Goal: Task Accomplishment & Management: Complete application form

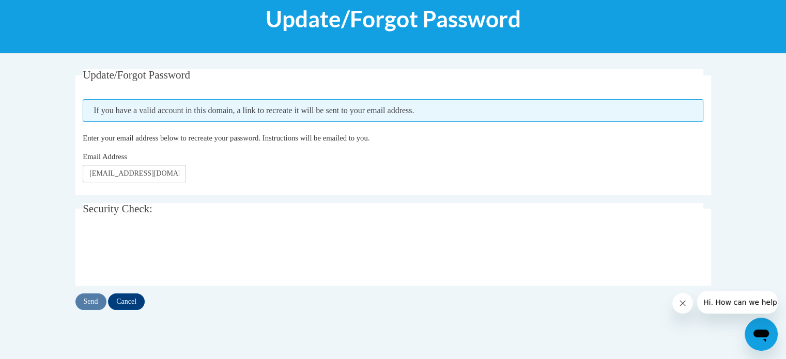
scroll to position [145, 0]
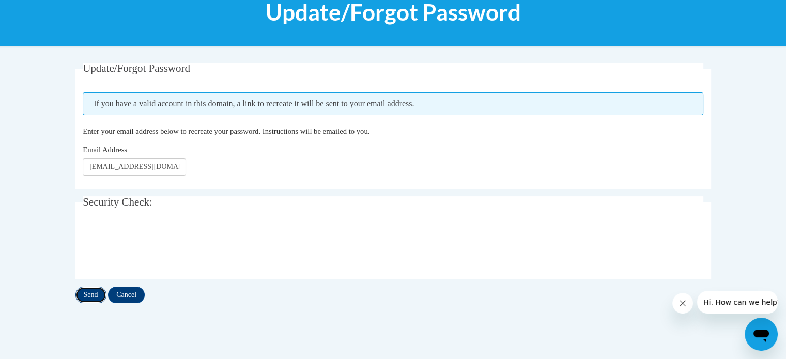
click at [95, 292] on input "Send" at bounding box center [90, 295] width 31 height 17
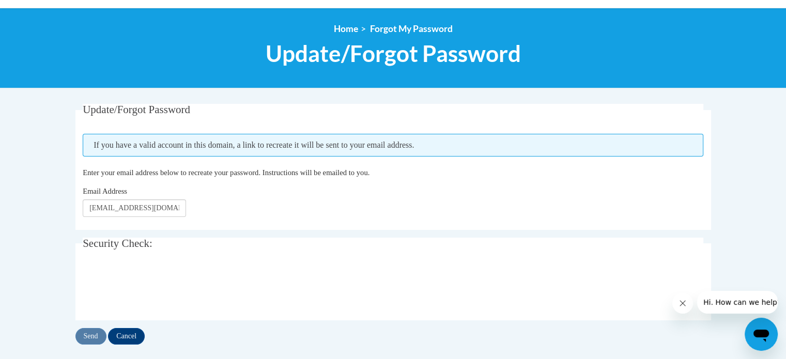
scroll to position [124, 0]
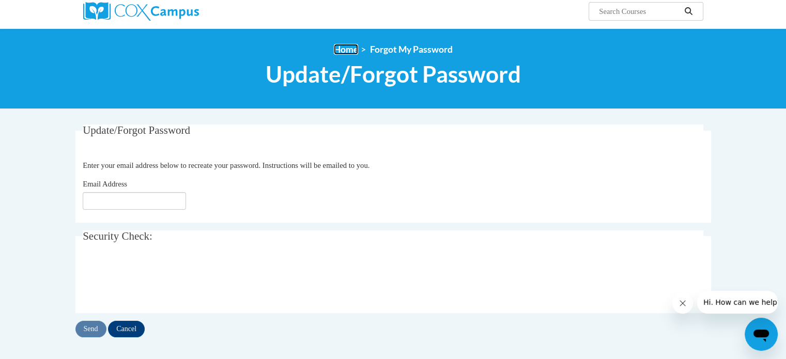
click at [344, 51] on link "Home" at bounding box center [346, 49] width 24 height 11
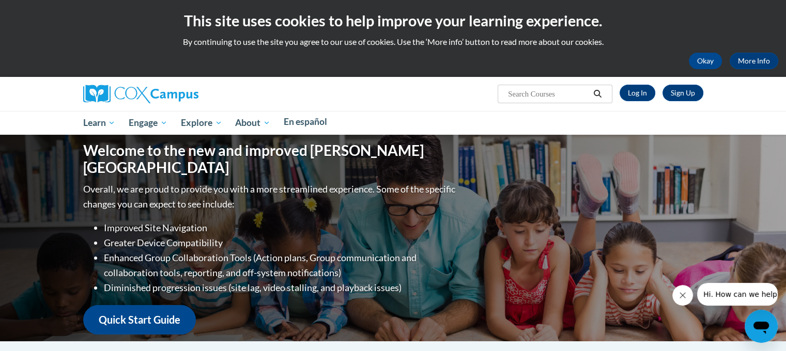
click at [655, 85] on link "Log In" at bounding box center [637, 93] width 36 height 17
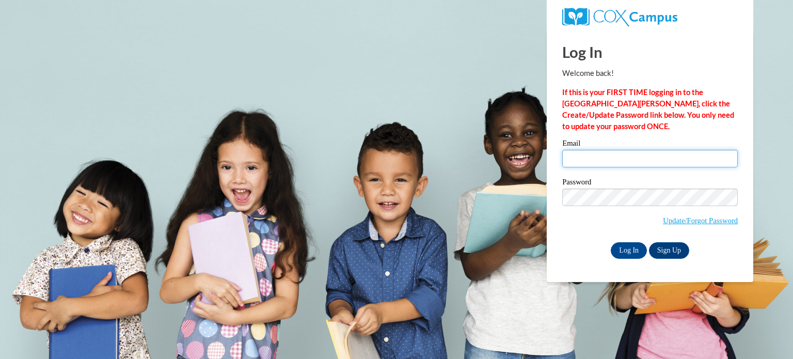
click at [625, 158] on input "Email" at bounding box center [651, 159] width 176 height 18
type input "[EMAIL_ADDRESS][DOMAIN_NAME]"
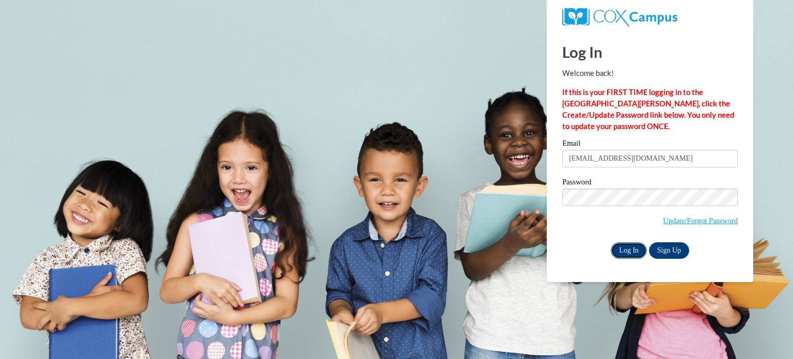
click at [619, 248] on input "Log In" at bounding box center [629, 250] width 36 height 17
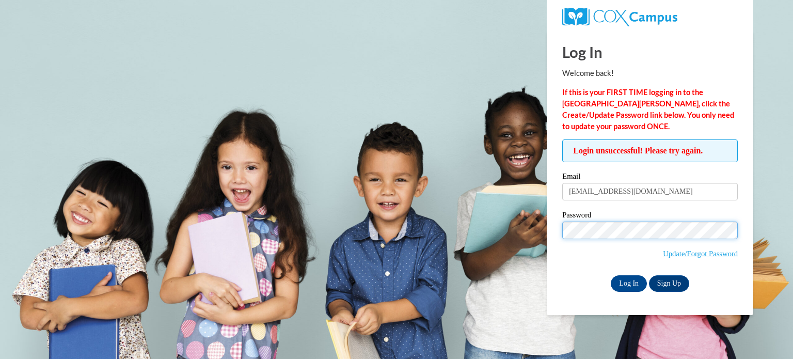
click at [611, 275] on input "Log In" at bounding box center [629, 283] width 36 height 17
click at [630, 283] on input "Log In" at bounding box center [629, 283] width 36 height 17
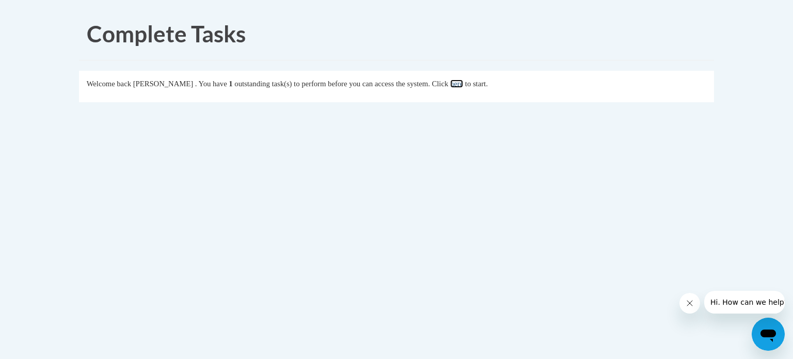
click at [463, 83] on link "here" at bounding box center [456, 84] width 13 height 8
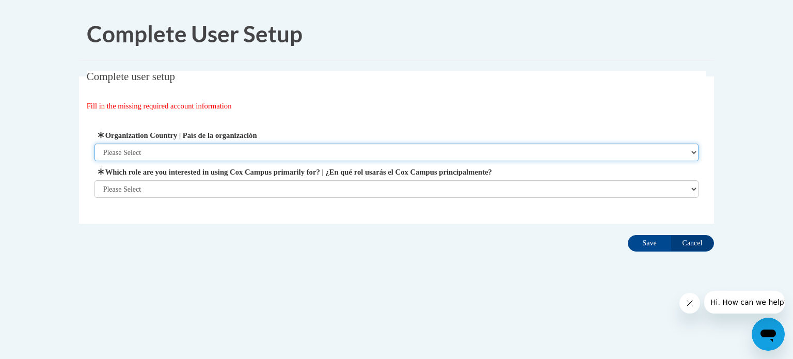
click at [693, 153] on select "Please Select United States | Estados Unidos Outside of the United States | Fue…" at bounding box center [397, 153] width 605 height 18
select select "ad49bcad-a171-4b2e-b99c-48b446064914"
click at [95, 144] on select "Please Select United States | Estados Unidos Outside of the United States | Fue…" at bounding box center [397, 153] width 605 height 18
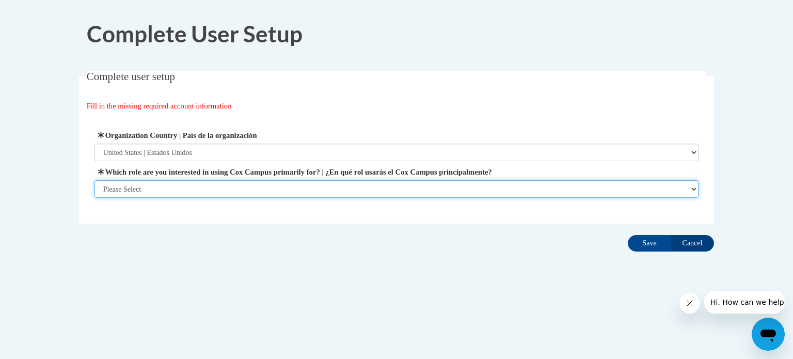
click at [664, 190] on select "Please Select College/University | Colegio/Universidad Community/Nonprofit Part…" at bounding box center [397, 189] width 605 height 18
select select "fbf2d438-af2f-41f8-98f1-81c410e29de3"
click at [95, 198] on select "Please Select College/University | Colegio/Universidad Community/Nonprofit Part…" at bounding box center [397, 189] width 605 height 18
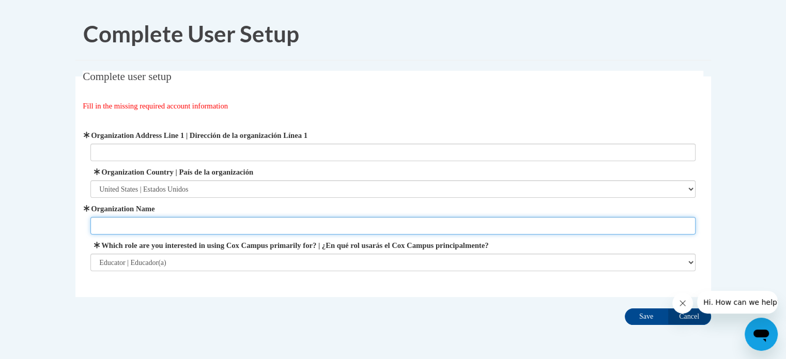
click at [670, 230] on input "Organization Name" at bounding box center [392, 226] width 605 height 18
type input "Stepping Stones Academy"
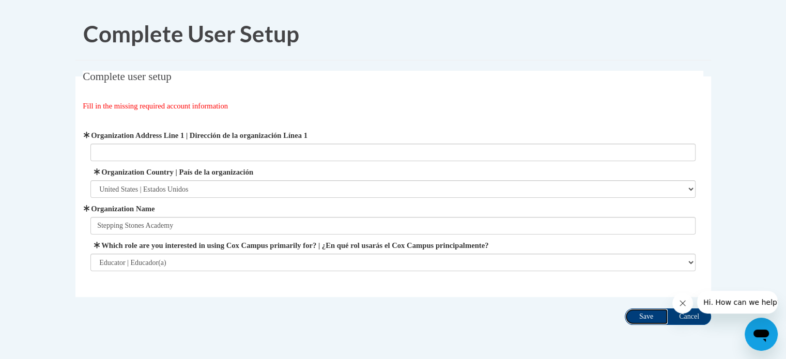
click at [651, 317] on input "Save" at bounding box center [646, 316] width 43 height 17
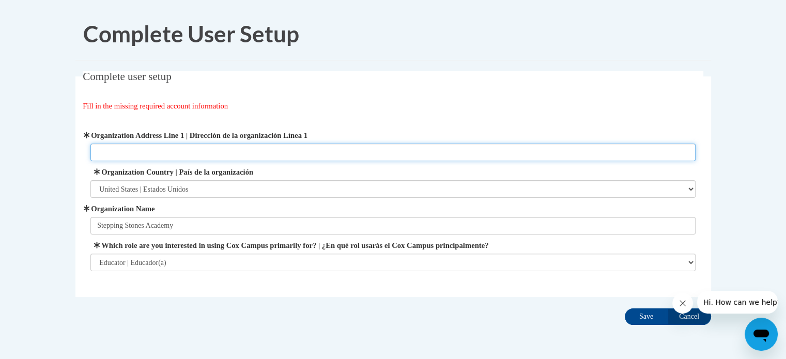
click at [478, 157] on input "Organization Address Line 1 | Dirección de la organización Línea 1" at bounding box center [392, 153] width 605 height 18
type input "1108 Bear Creek Blvd Hampton, Ga. 30228"
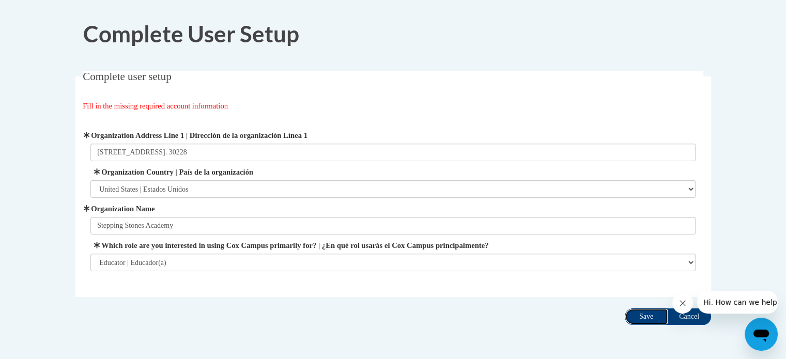
click at [647, 314] on input "Save" at bounding box center [646, 316] width 43 height 17
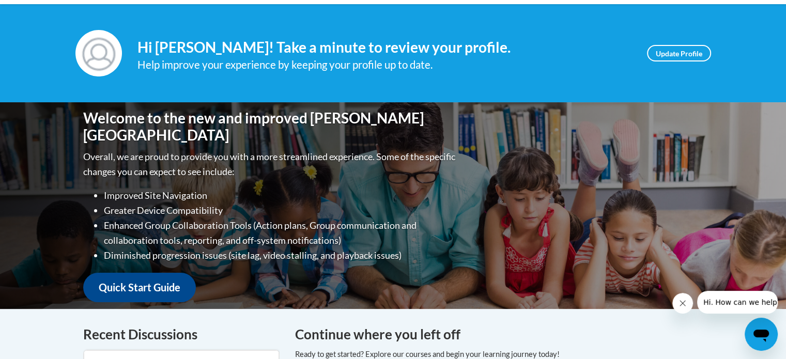
scroll to position [110, 0]
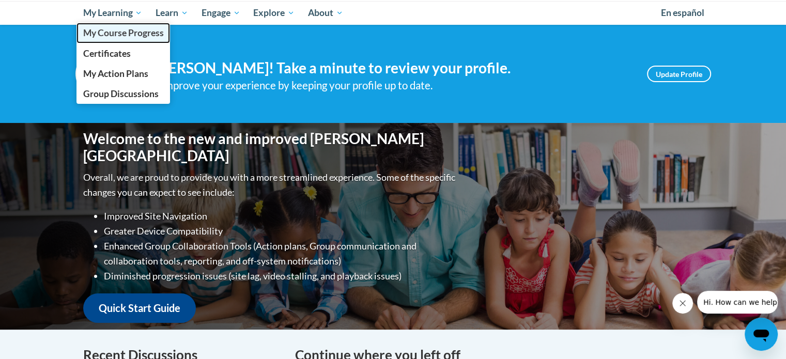
click at [140, 39] on link "My Course Progress" at bounding box center [123, 33] width 94 height 20
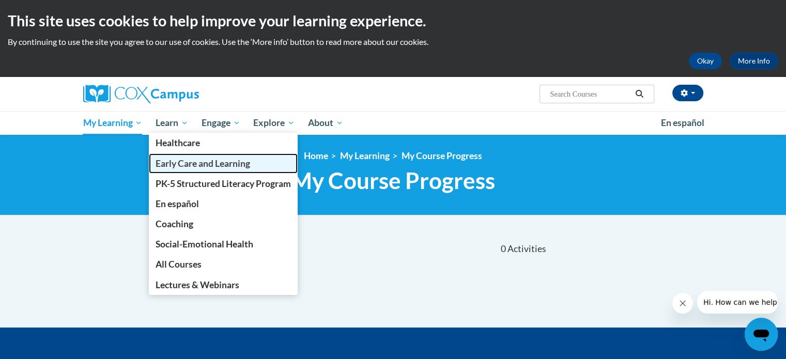
click at [175, 171] on link "Early Care and Learning" at bounding box center [223, 163] width 149 height 20
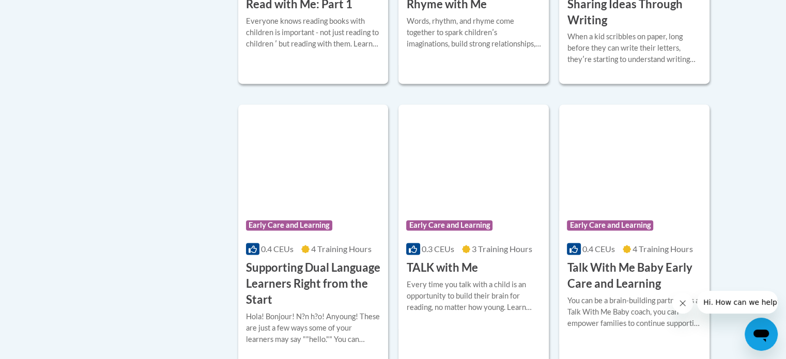
scroll to position [1487, 0]
